Goal: Check status: Check status

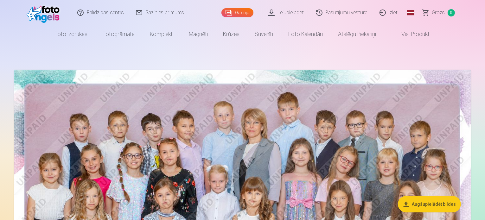
click at [440, 9] on span "Grozs" at bounding box center [438, 13] width 13 height 8
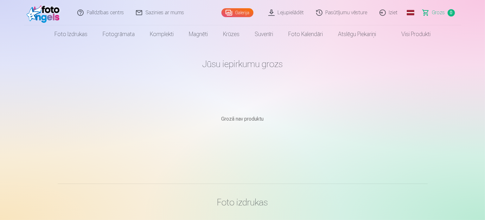
click at [332, 11] on link "Pasūtījumu vēsture" at bounding box center [342, 12] width 63 height 25
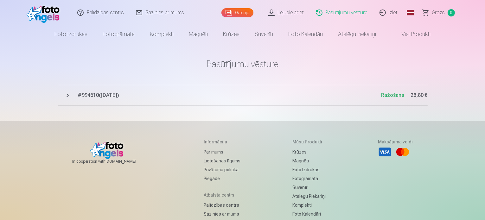
click at [127, 93] on span "# 994610 ( 1.10.2025 )" at bounding box center [230, 96] width 304 height 8
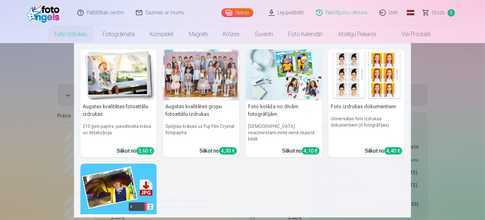
click at [11, 48] on nav "Augstas kvalitātes fotoattēlu izdrukas 210 gsm papīrs, piesātināta krāsa un det…" at bounding box center [242, 130] width 485 height 175
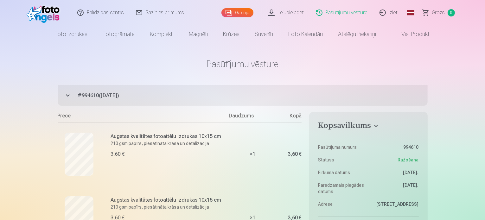
click at [394, 11] on link "Iziet" at bounding box center [389, 12] width 30 height 25
